Goal: Register for event/course: Sign up to attend an event or enroll in a course

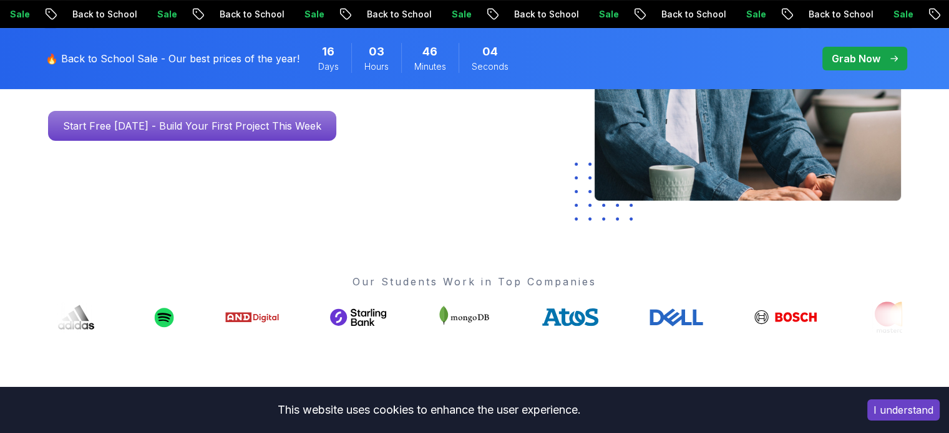
scroll to position [335, 0]
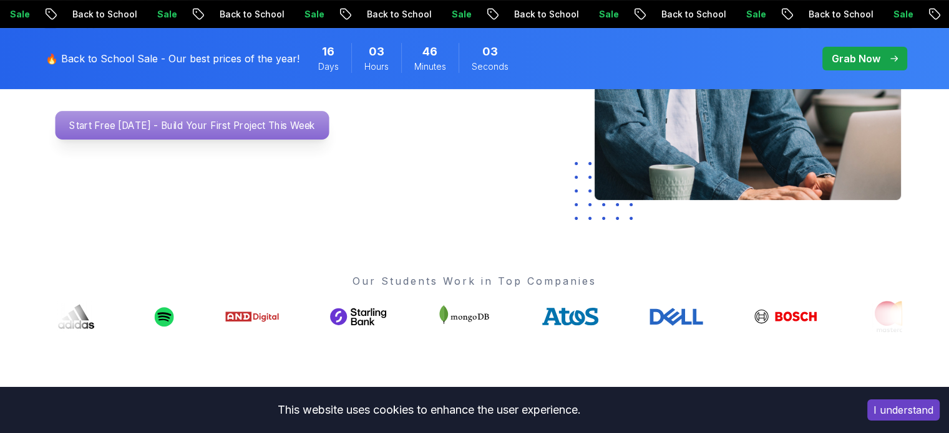
click at [192, 127] on p "Start Free Today - Build Your First Project This Week" at bounding box center [192, 125] width 274 height 29
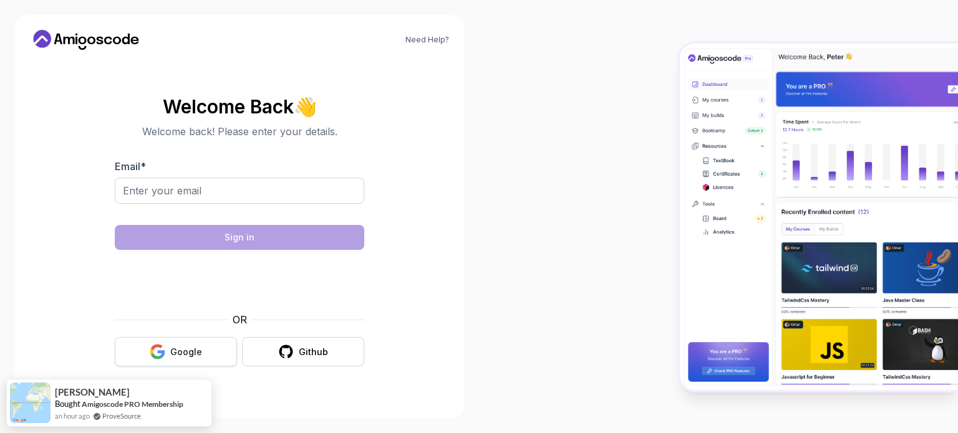
click at [177, 357] on div "Google" at bounding box center [186, 352] width 32 height 12
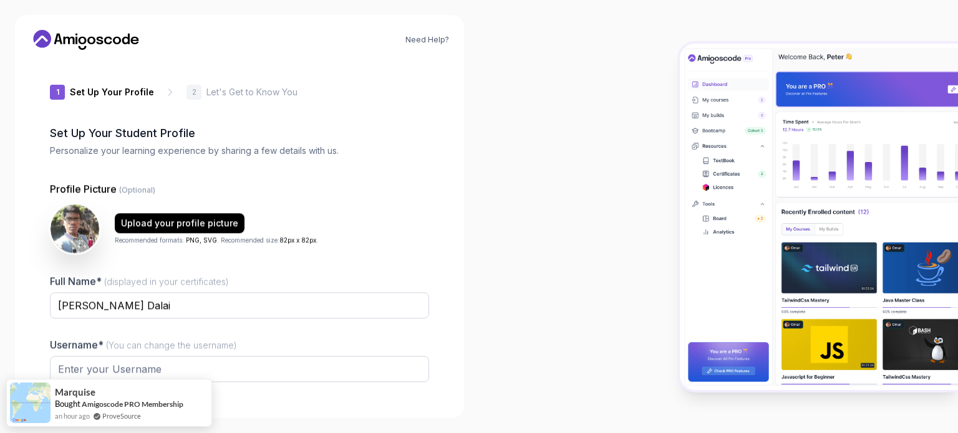
type input "cleverottere9e5c"
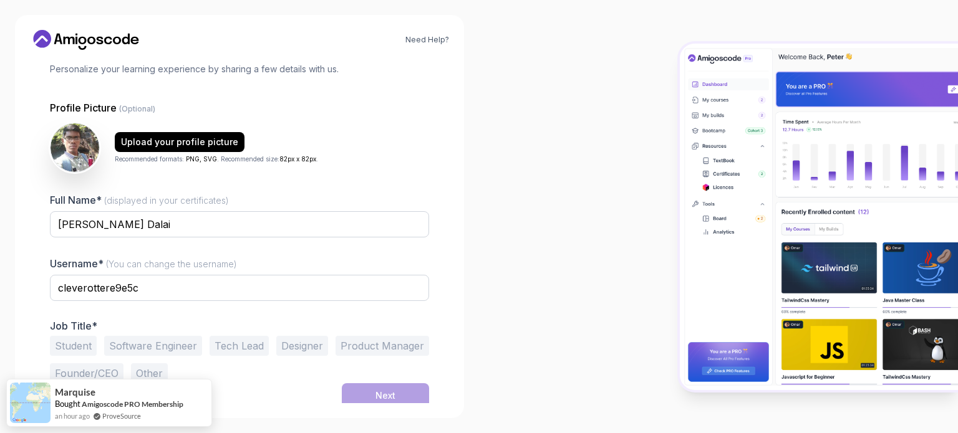
scroll to position [86, 0]
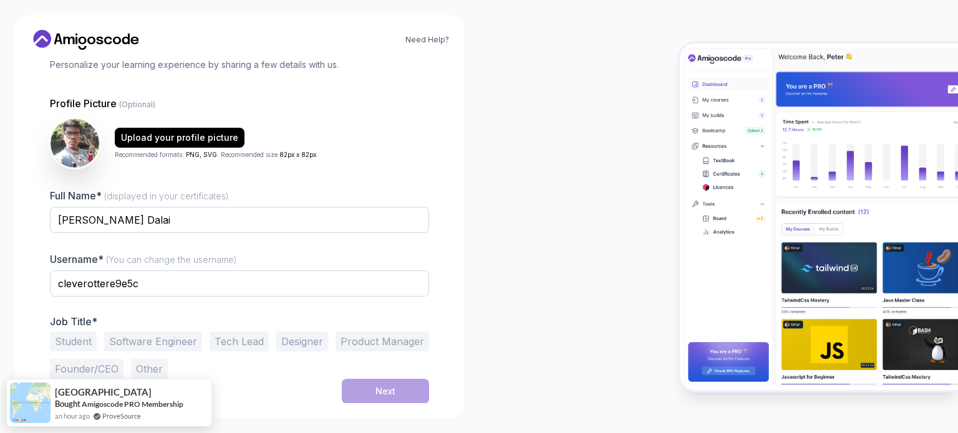
click at [75, 341] on button "Student" at bounding box center [73, 342] width 47 height 20
click at [385, 385] on div "Next" at bounding box center [385, 391] width 20 height 12
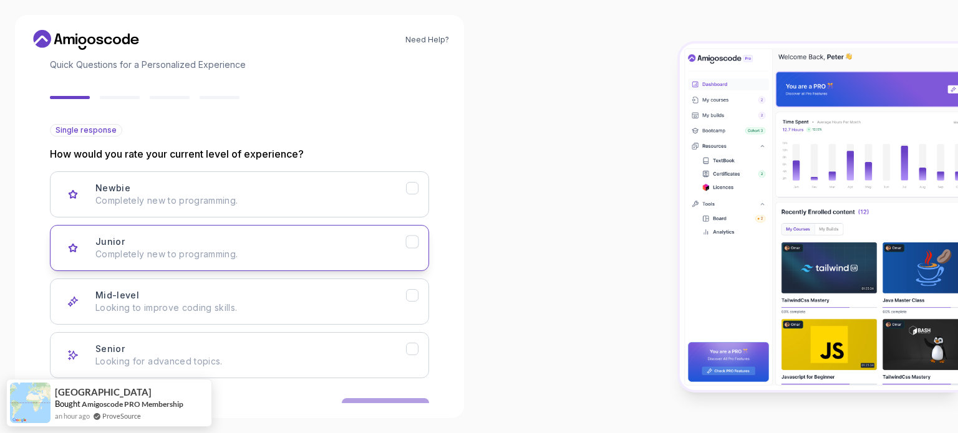
scroll to position [125, 0]
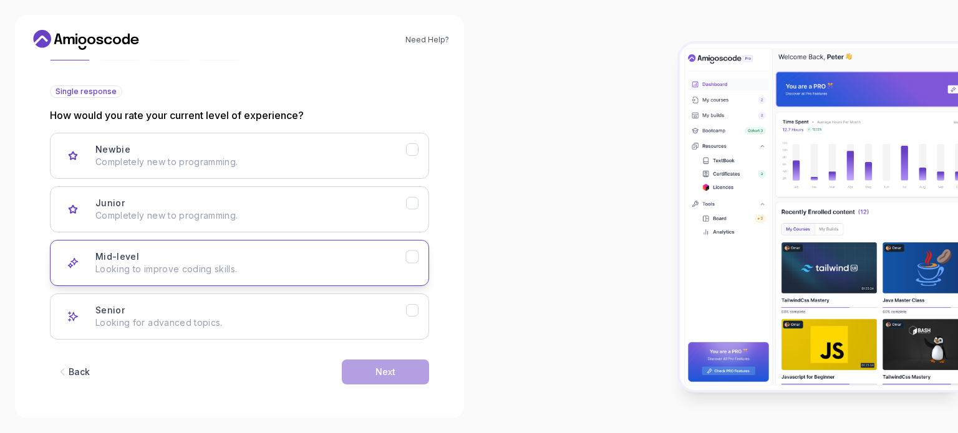
click at [282, 269] on p "Looking to improve coding skills." at bounding box center [250, 269] width 311 height 12
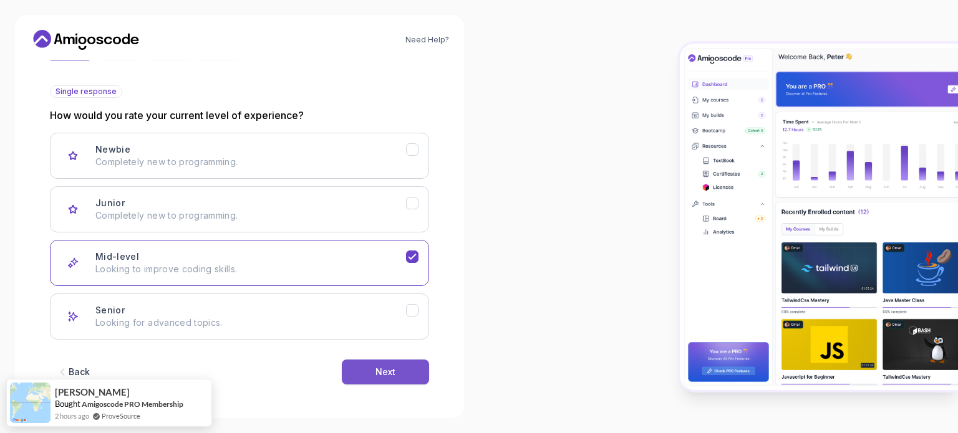
click at [409, 366] on button "Next" at bounding box center [385, 372] width 87 height 25
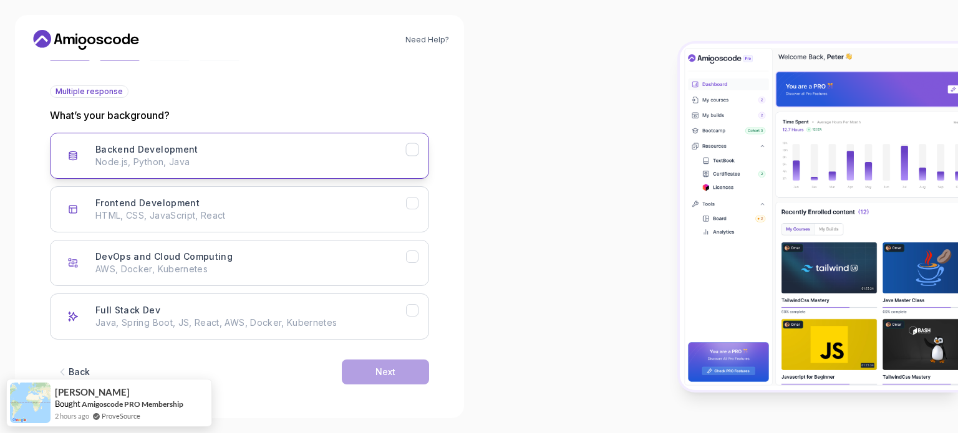
click at [249, 164] on p "Node.js, Python, Java" at bounding box center [250, 162] width 311 height 12
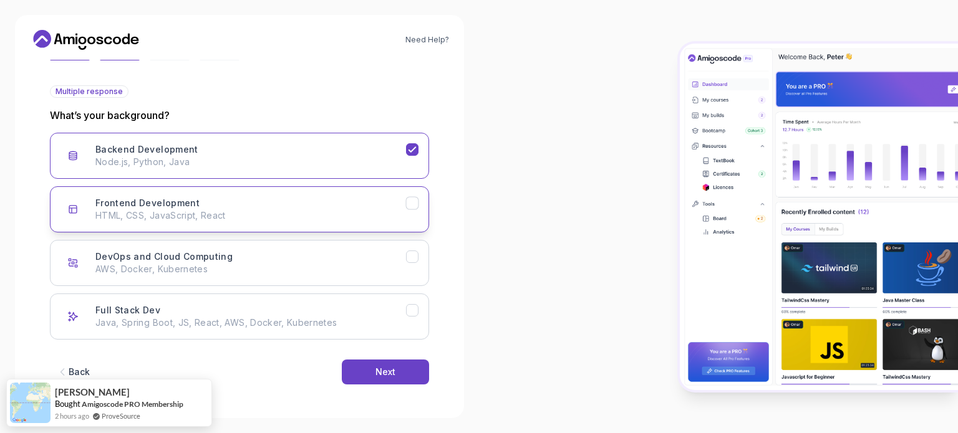
click at [252, 202] on div "Frontend Development HTML, CSS, JavaScript, React" at bounding box center [250, 209] width 311 height 25
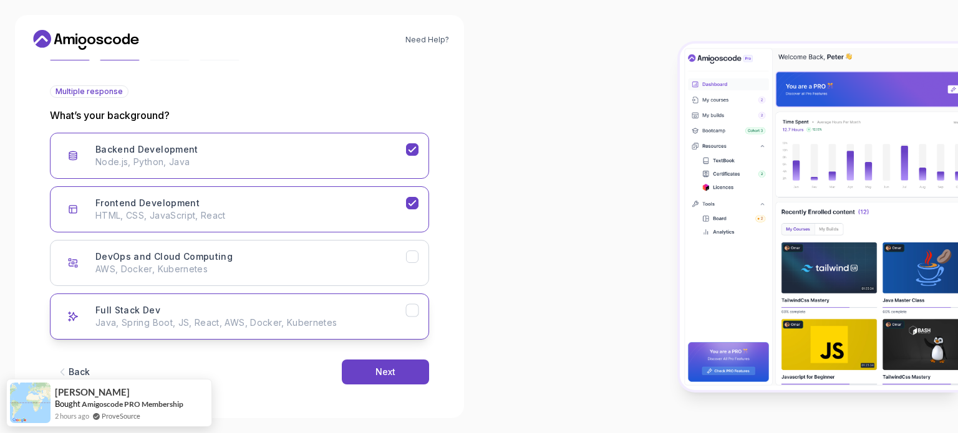
click at [260, 321] on p "Java, Spring Boot, JS, React, AWS, Docker, Kubernetes" at bounding box center [250, 323] width 311 height 12
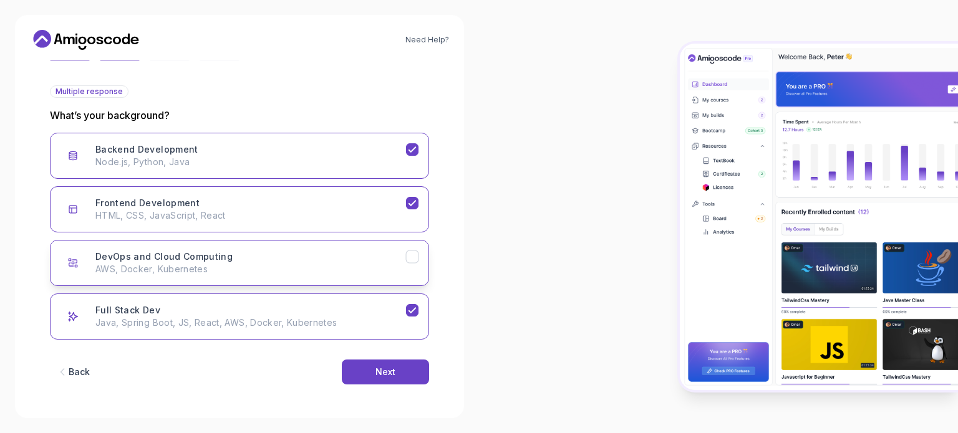
click at [314, 276] on button "DevOps and Cloud Computing AWS, Docker, Kubernetes" at bounding box center [239, 263] width 379 height 46
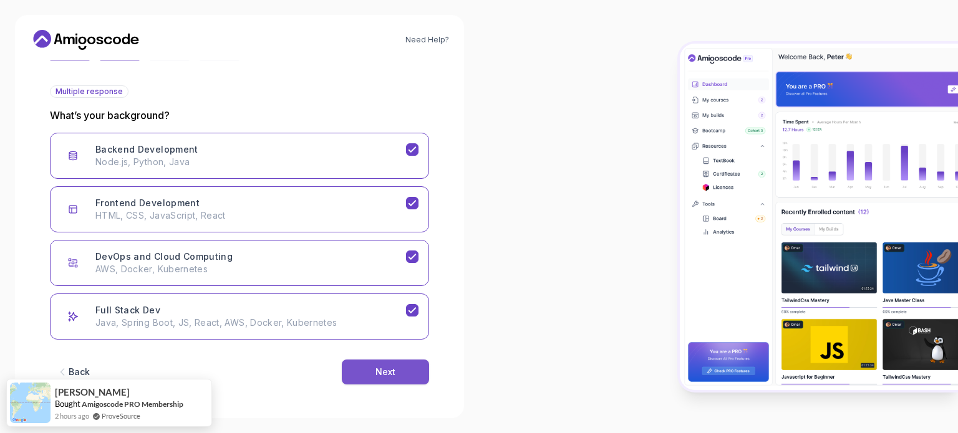
click at [409, 374] on button "Next" at bounding box center [385, 372] width 87 height 25
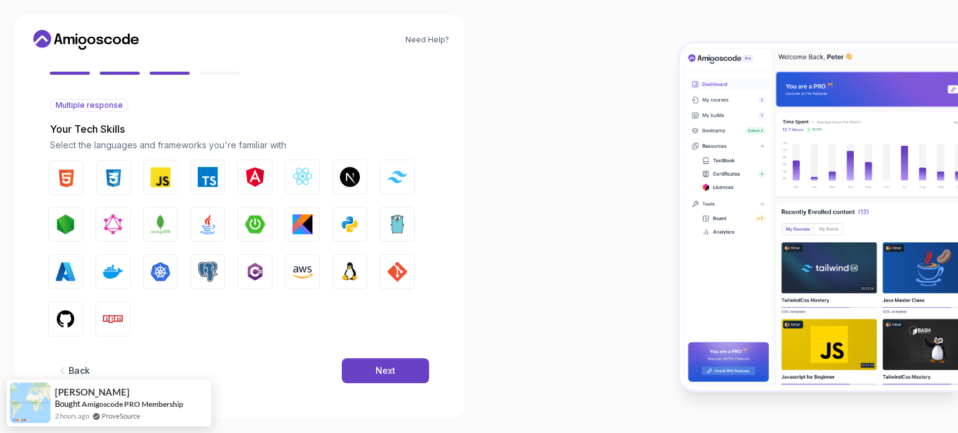
scroll to position [110, 0]
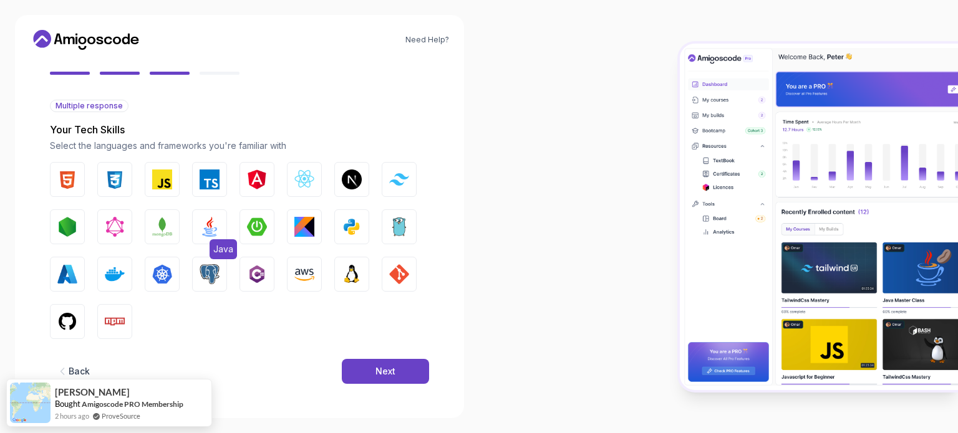
click at [209, 226] on img "button" at bounding box center [210, 227] width 20 height 20
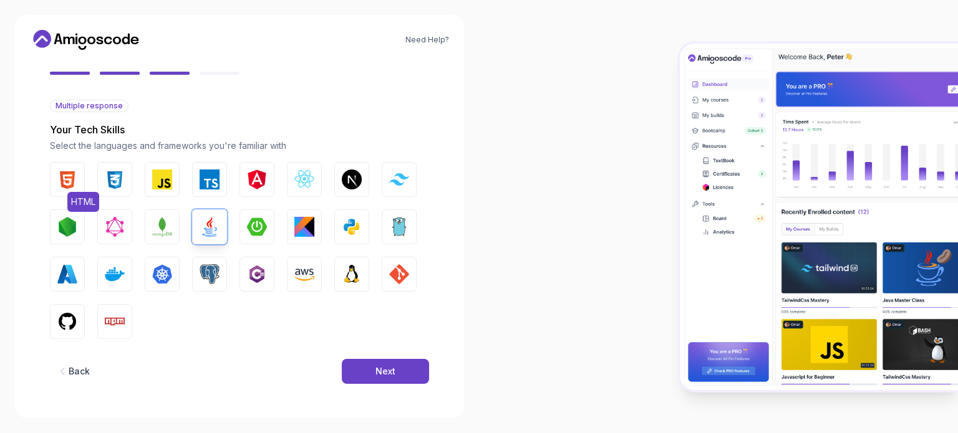
click at [68, 186] on img "button" at bounding box center [67, 180] width 20 height 20
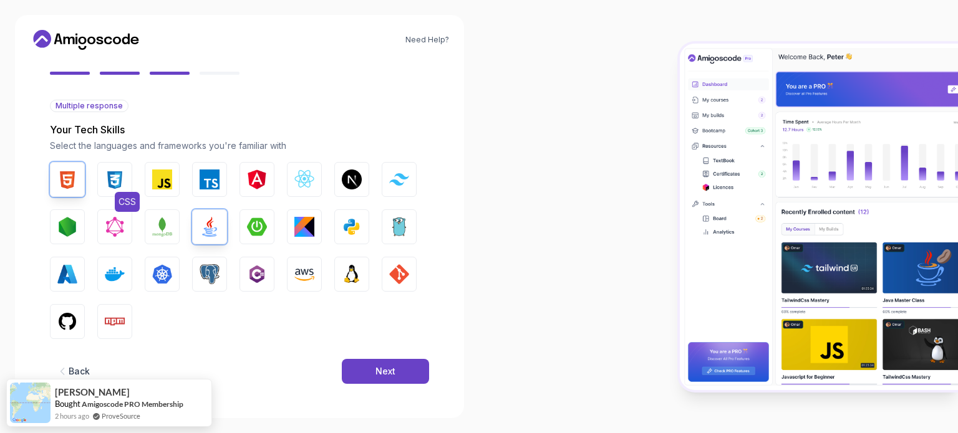
click at [111, 181] on img "button" at bounding box center [115, 180] width 20 height 20
click at [158, 181] on img "button" at bounding box center [162, 180] width 20 height 20
click at [213, 182] on img "button" at bounding box center [210, 180] width 20 height 20
click at [262, 182] on img "button" at bounding box center [257, 180] width 20 height 20
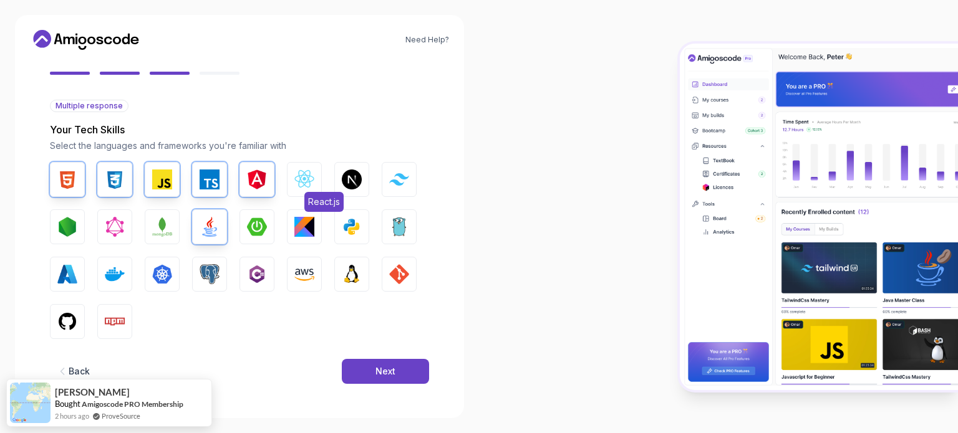
click at [309, 181] on img "button" at bounding box center [304, 180] width 20 height 20
click at [396, 182] on img "button" at bounding box center [399, 179] width 20 height 12
click at [366, 182] on button "Next.js" at bounding box center [351, 179] width 35 height 35
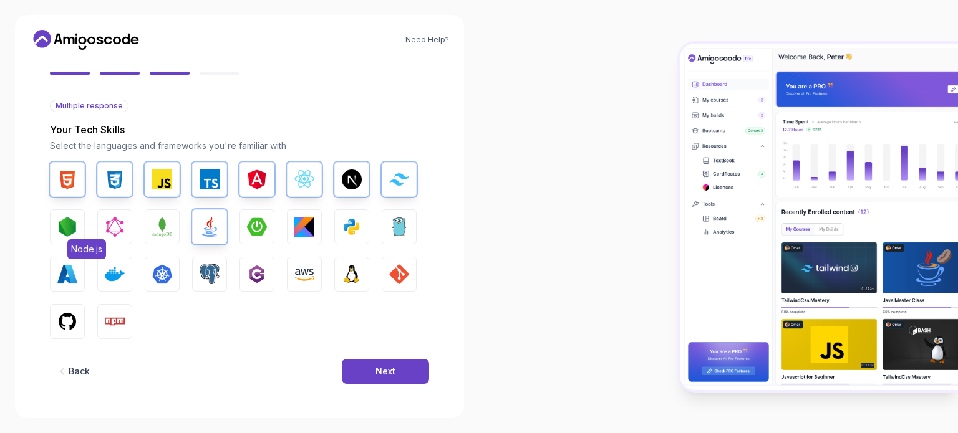
click at [75, 225] on img "button" at bounding box center [67, 227] width 20 height 20
click at [114, 228] on img "button" at bounding box center [115, 227] width 20 height 20
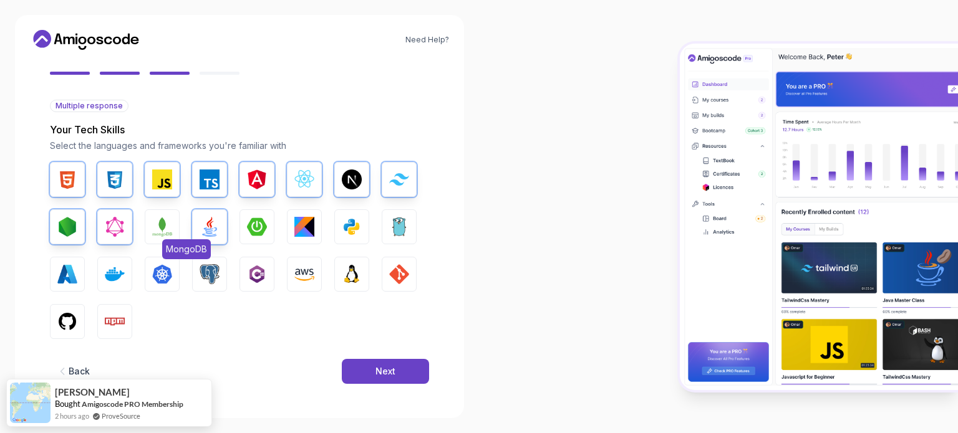
click at [167, 228] on img "button" at bounding box center [162, 227] width 20 height 20
click at [257, 228] on img "button" at bounding box center [257, 227] width 20 height 20
click at [307, 230] on img "button" at bounding box center [304, 227] width 20 height 20
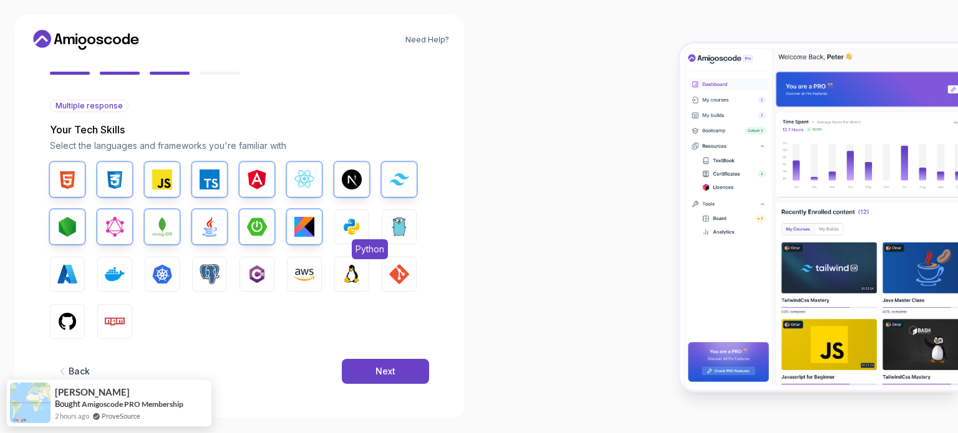
click at [362, 230] on button "Python" at bounding box center [351, 227] width 35 height 35
click at [407, 229] on img "button" at bounding box center [399, 227] width 20 height 20
click at [69, 275] on img "button" at bounding box center [67, 274] width 20 height 20
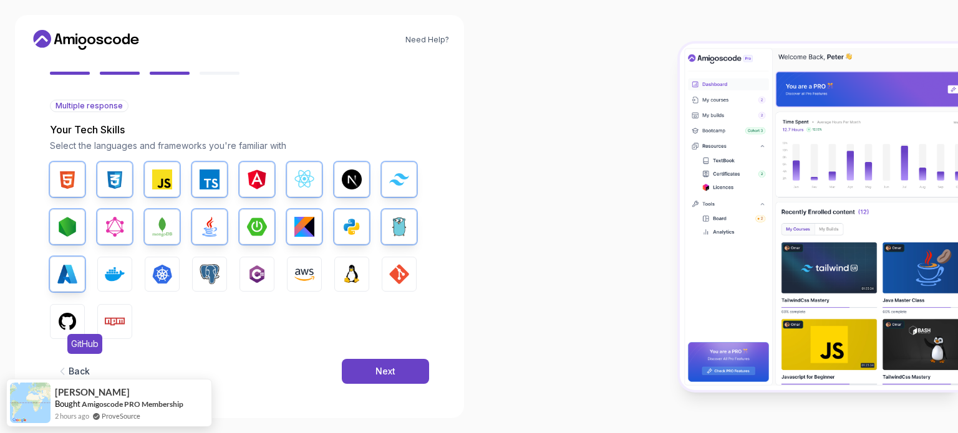
click at [69, 327] on img "button" at bounding box center [67, 322] width 20 height 20
click at [111, 282] on img "button" at bounding box center [115, 274] width 20 height 20
click at [117, 335] on span "Npm" at bounding box center [128, 344] width 26 height 20
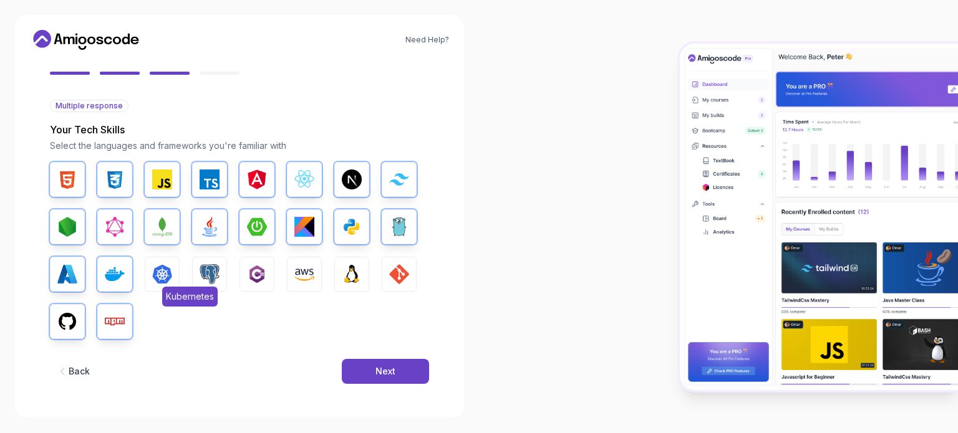
click at [160, 286] on button "Kubernetes" at bounding box center [162, 274] width 35 height 35
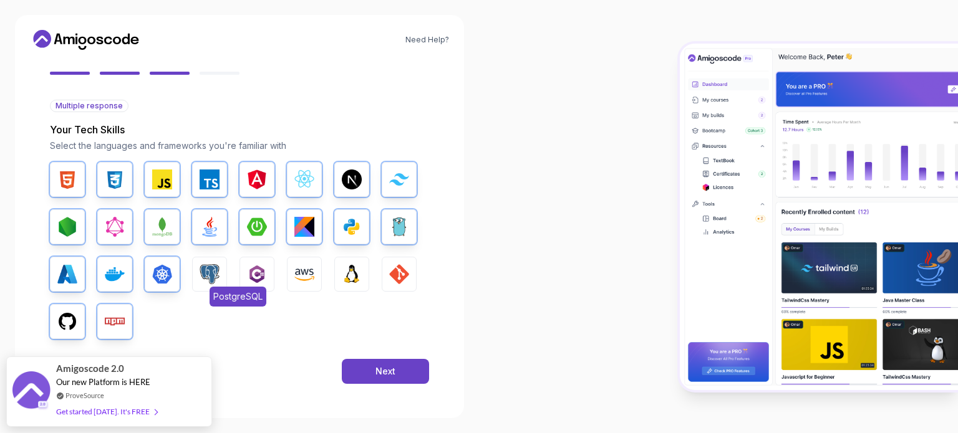
click at [210, 283] on img "button" at bounding box center [210, 274] width 20 height 20
click at [252, 283] on img "button" at bounding box center [257, 274] width 20 height 20
click at [326, 274] on div "HTML CSS JavaScript TypeScript Angular React.js Next.js Tailwind CSS Node.js Gr…" at bounding box center [239, 250] width 379 height 177
click at [304, 276] on img "button" at bounding box center [304, 274] width 20 height 20
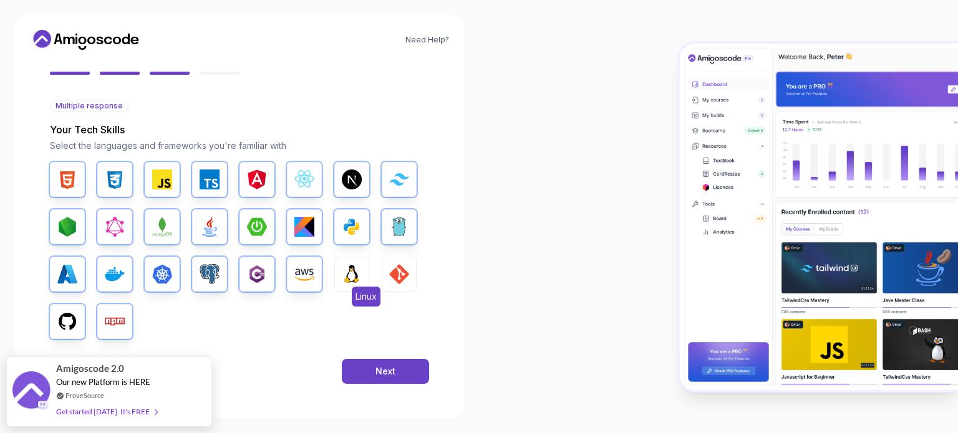
click at [350, 274] on img "button" at bounding box center [352, 274] width 20 height 20
click at [394, 273] on img "button" at bounding box center [399, 274] width 20 height 20
click at [394, 367] on div "Next" at bounding box center [385, 371] width 20 height 12
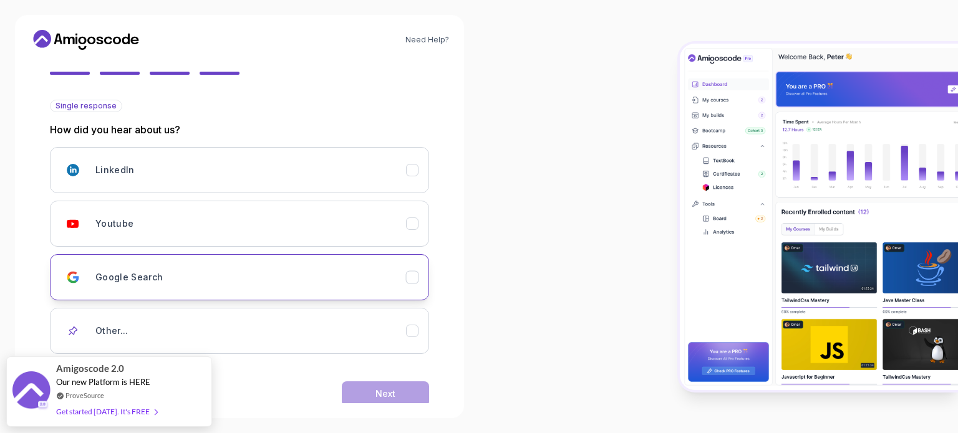
scroll to position [132, 0]
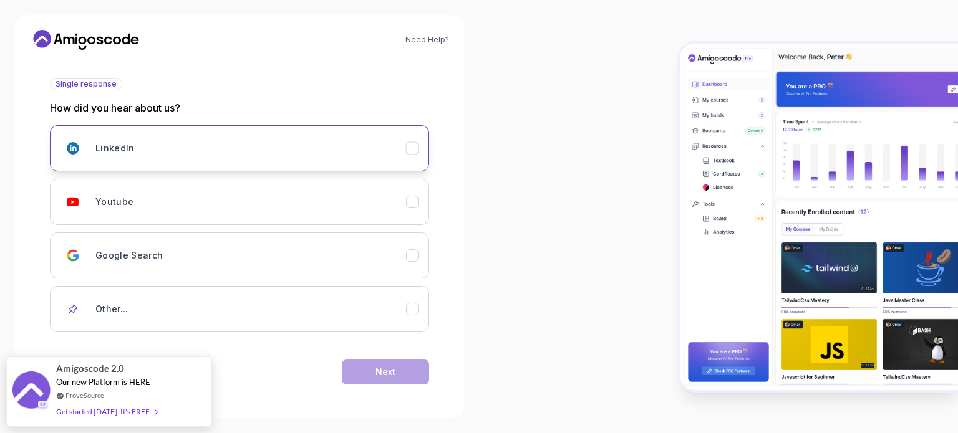
click at [314, 148] on div "LinkedIn" at bounding box center [250, 148] width 311 height 25
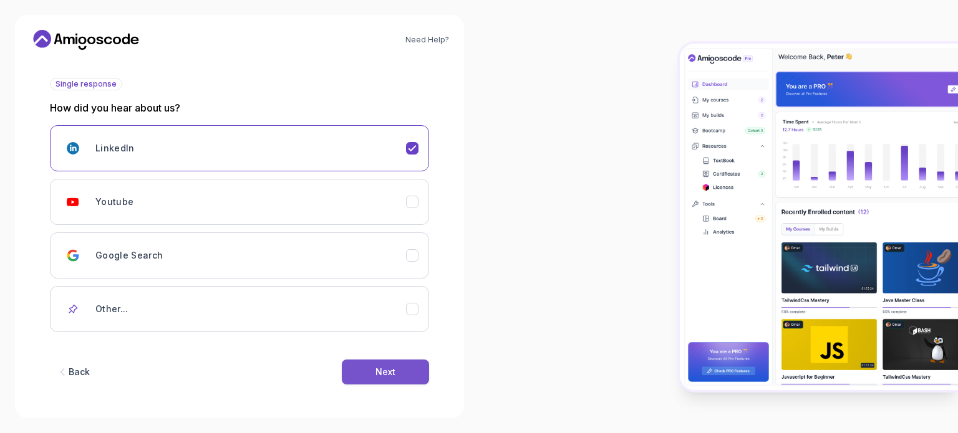
click at [385, 366] on div "Next" at bounding box center [385, 372] width 20 height 12
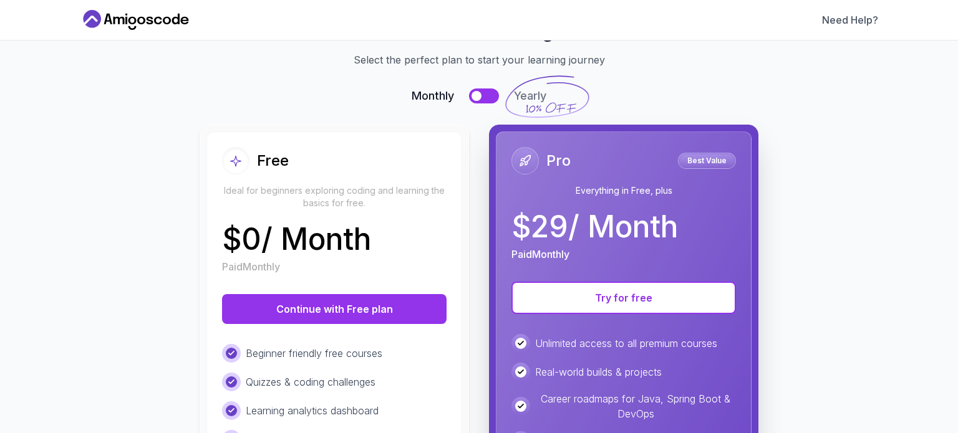
scroll to position [49, 0]
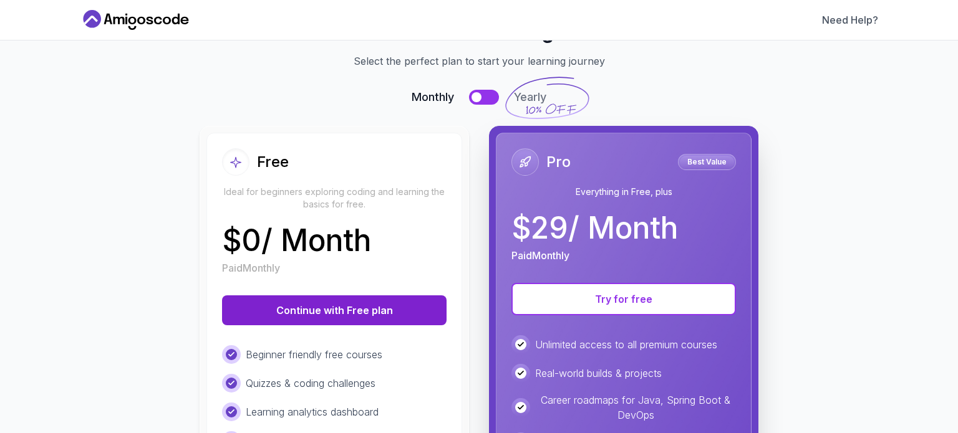
click at [404, 318] on button "Continue with Free plan" at bounding box center [334, 311] width 225 height 30
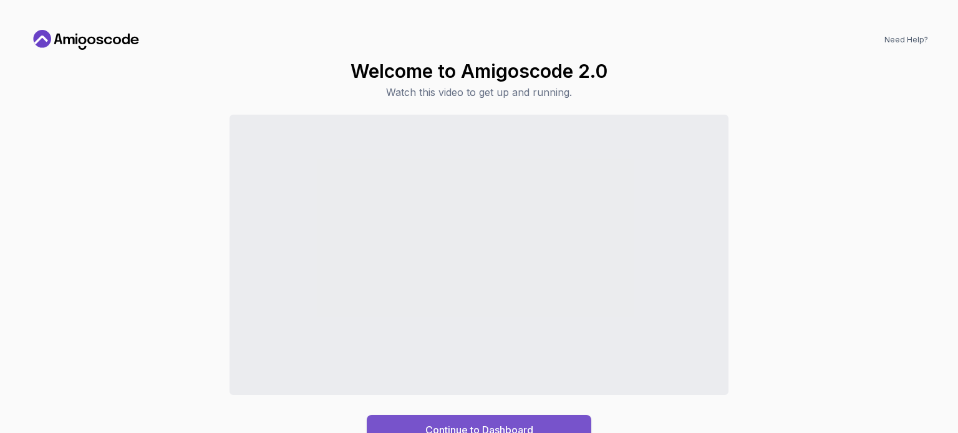
click at [453, 424] on div "Continue to Dashboard" at bounding box center [479, 430] width 108 height 15
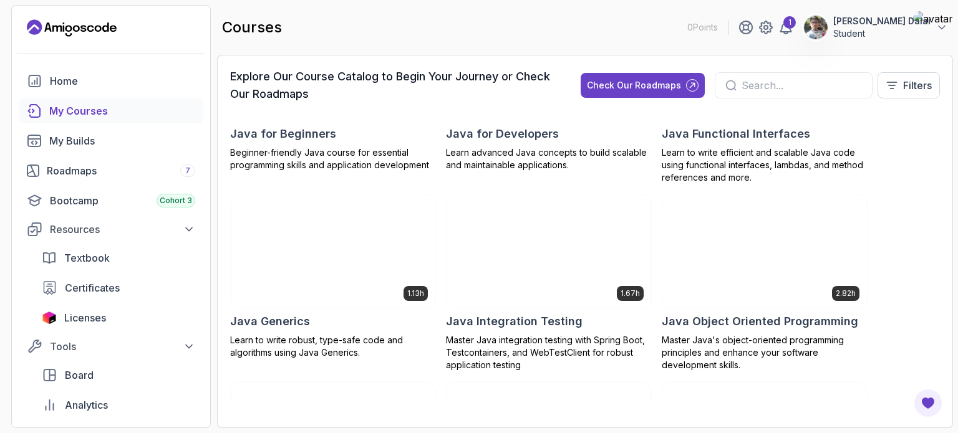
scroll to position [1063, 0]
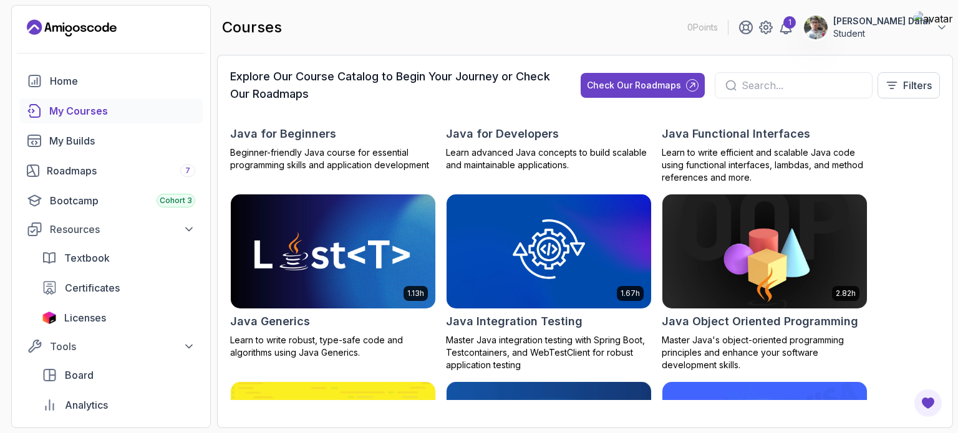
click at [314, 268] on img at bounding box center [333, 251] width 215 height 120
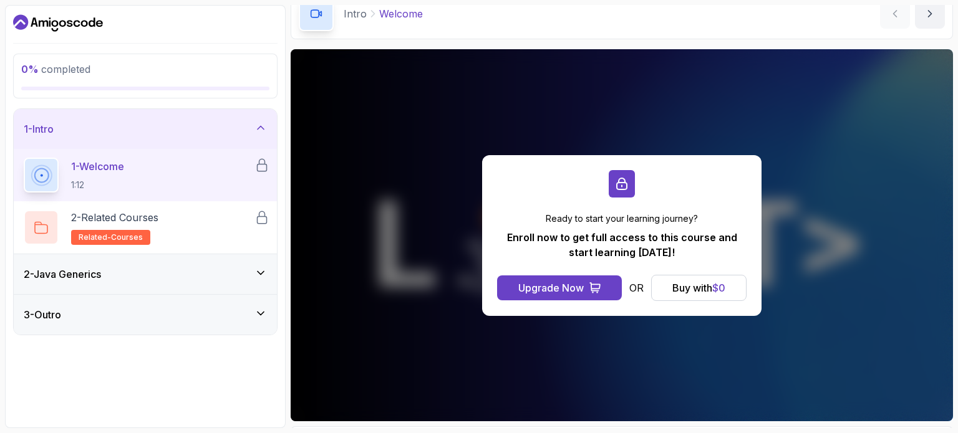
scroll to position [54, 0]
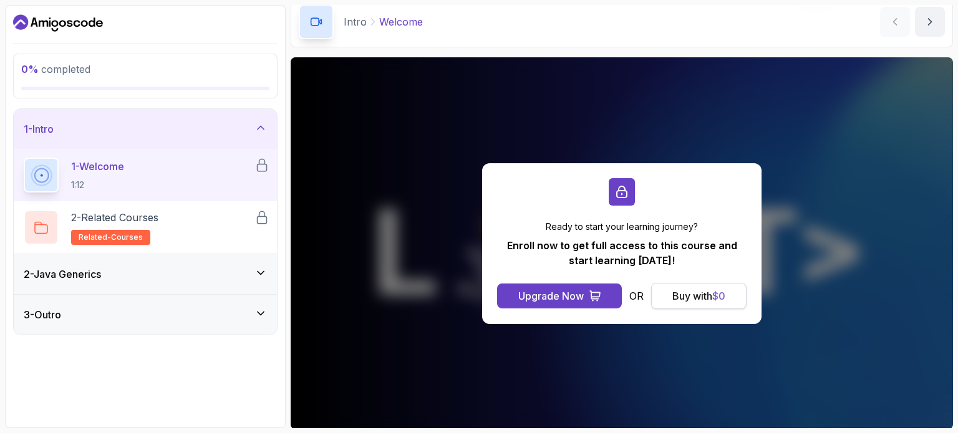
click at [682, 296] on div "Buy with $ 0" at bounding box center [698, 296] width 53 height 15
